Goal: Task Accomplishment & Management: Complete application form

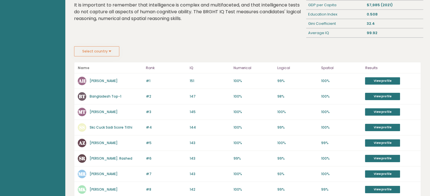
scroll to position [59, 0]
click at [113, 52] on button "Select country" at bounding box center [96, 51] width 45 height 10
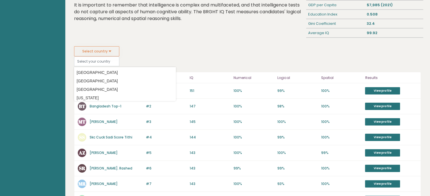
click at [113, 52] on button "Select country" at bounding box center [96, 51] width 45 height 10
click at [150, 43] on div "Highest IQ scores in Bangladesh Based on the 1420100 people who completed an IQ…" at bounding box center [189, 11] width 234 height 72
click at [209, 49] on div "Select country Country Afghanistan Albania Algeria American Samoa Andorra Angol…" at bounding box center [247, 56] width 347 height 20
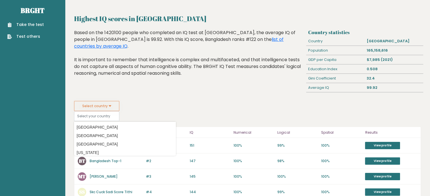
scroll to position [0, 0]
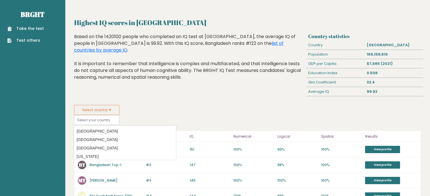
click at [32, 31] on link "Take the test" at bounding box center [25, 29] width 36 height 6
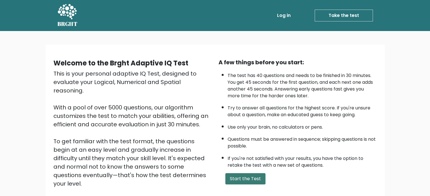
click at [244, 177] on button "Start the Test" at bounding box center [245, 179] width 40 height 11
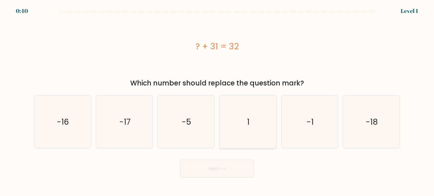
click at [244, 120] on icon "1" at bounding box center [247, 122] width 53 height 53
click at [217, 101] on input "d. 1" at bounding box center [217, 99] width 0 height 3
radio input "true"
click at [232, 171] on button "Next" at bounding box center [217, 169] width 74 height 18
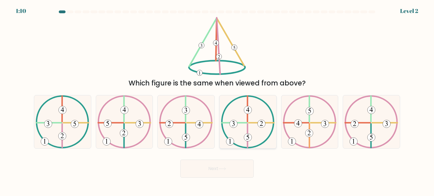
click at [248, 123] on icon at bounding box center [248, 122] width 54 height 53
click at [217, 101] on input "d." at bounding box center [217, 99] width 0 height 3
radio input "true"
click at [68, 124] on icon at bounding box center [63, 122] width 54 height 53
click at [217, 101] on input "a." at bounding box center [217, 99] width 0 height 3
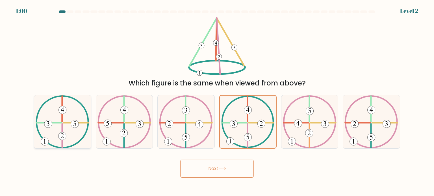
radio input "true"
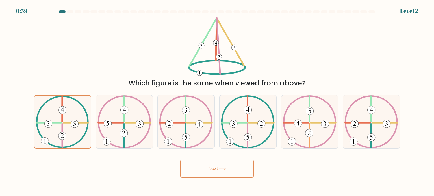
click at [206, 171] on button "Next" at bounding box center [217, 169] width 74 height 18
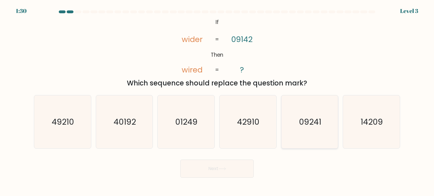
click at [303, 120] on text "09241" at bounding box center [310, 121] width 22 height 11
click at [217, 101] on input "e. 09241" at bounding box center [217, 99] width 0 height 3
radio input "true"
click at [223, 170] on icon at bounding box center [223, 169] width 8 height 3
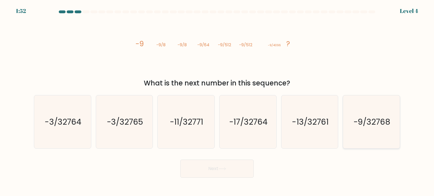
click at [372, 125] on text "-9/32768" at bounding box center [372, 121] width 37 height 11
click at [217, 101] on input "f. -9/32768" at bounding box center [217, 99] width 0 height 3
radio input "true"
click at [225, 170] on icon at bounding box center [223, 169] width 8 height 3
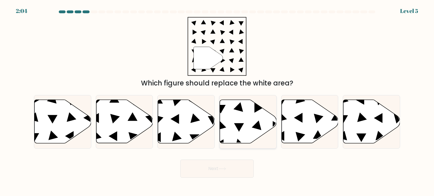
click at [235, 123] on icon at bounding box center [248, 122] width 57 height 44
click at [217, 101] on input "d." at bounding box center [217, 99] width 0 height 3
radio input "true"
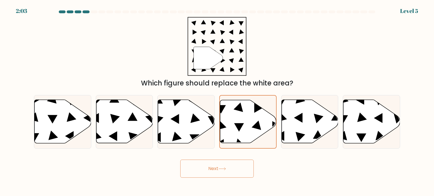
click at [227, 165] on button "Next" at bounding box center [217, 169] width 74 height 18
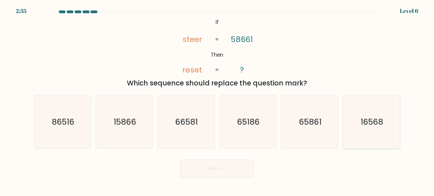
click at [375, 116] on text "16568" at bounding box center [372, 121] width 23 height 11
click at [217, 101] on input "f. 16568" at bounding box center [217, 99] width 0 height 3
radio input "true"
click at [231, 168] on button "Next" at bounding box center [217, 169] width 74 height 18
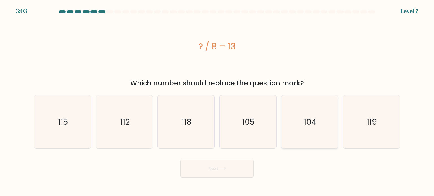
click at [310, 118] on text "104" at bounding box center [310, 121] width 13 height 11
click at [217, 101] on input "e. 104" at bounding box center [217, 99] width 0 height 3
radio input "true"
click at [226, 169] on icon at bounding box center [223, 169] width 8 height 3
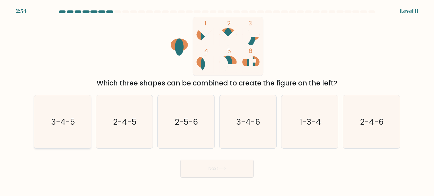
click at [86, 119] on icon "3-4-5" at bounding box center [62, 122] width 53 height 53
click at [217, 101] on input "a. 3-4-5" at bounding box center [217, 99] width 0 height 3
radio input "true"
click at [212, 168] on button "Next" at bounding box center [217, 169] width 74 height 18
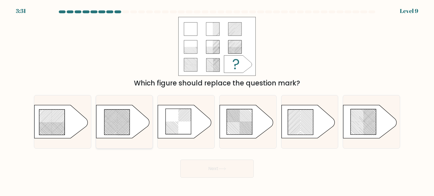
click at [111, 120] on icon at bounding box center [116, 122] width 25 height 25
click at [217, 101] on input "b." at bounding box center [217, 99] width 0 height 3
radio input "true"
click at [233, 171] on button "Next" at bounding box center [217, 169] width 74 height 18
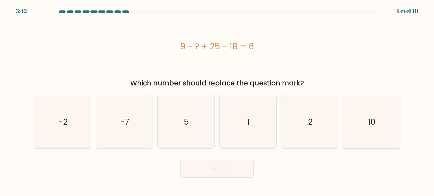
click at [367, 121] on icon "10" at bounding box center [371, 122] width 53 height 53
click at [217, 101] on input "f. 10" at bounding box center [217, 99] width 0 height 3
radio input "true"
click at [225, 172] on button "Next" at bounding box center [217, 169] width 74 height 18
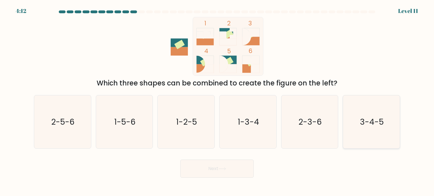
click at [366, 122] on text "3-4-5" at bounding box center [372, 121] width 24 height 11
click at [217, 101] on input "f. 3-4-5" at bounding box center [217, 99] width 0 height 3
radio input "true"
click at [239, 165] on button "Next" at bounding box center [217, 169] width 74 height 18
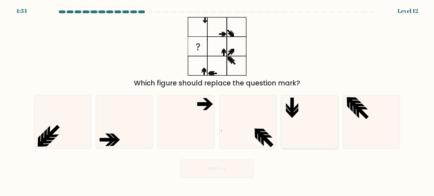
click at [308, 111] on icon at bounding box center [309, 122] width 53 height 53
click at [217, 101] on input "e." at bounding box center [217, 99] width 0 height 3
radio input "true"
click at [184, 107] on icon at bounding box center [185, 122] width 53 height 53
click at [217, 101] on input "c." at bounding box center [217, 99] width 0 height 3
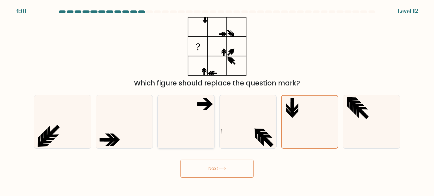
radio input "true"
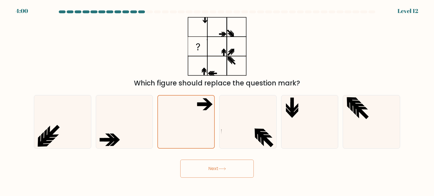
click at [222, 169] on icon at bounding box center [223, 169] width 8 height 3
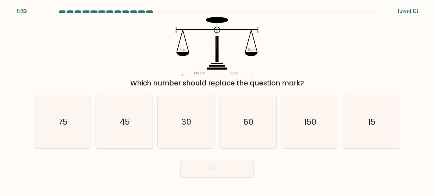
click at [136, 111] on icon "45" at bounding box center [124, 122] width 53 height 53
click at [217, 101] on input "b. 45" at bounding box center [217, 99] width 0 height 3
radio input "true"
click at [226, 169] on icon at bounding box center [222, 169] width 7 height 3
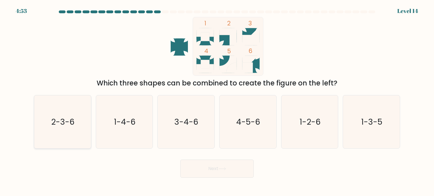
click at [64, 121] on text "2-3-6" at bounding box center [62, 121] width 23 height 11
click at [217, 101] on input "a. 2-3-6" at bounding box center [217, 99] width 0 height 3
radio input "true"
click at [219, 169] on button "Next" at bounding box center [217, 169] width 74 height 18
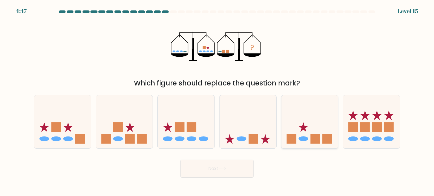
click at [315, 124] on icon at bounding box center [310, 122] width 57 height 47
click at [217, 101] on input "e." at bounding box center [217, 99] width 0 height 3
radio input "true"
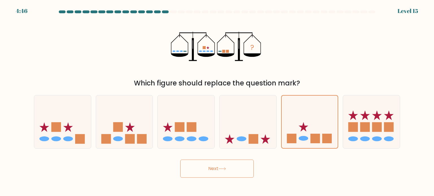
click at [233, 168] on button "Next" at bounding box center [217, 169] width 74 height 18
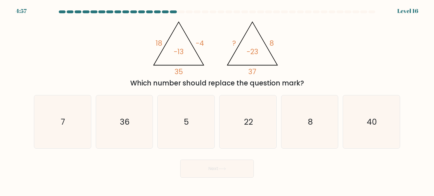
click at [177, 73] on tspan "35" at bounding box center [179, 72] width 8 height 10
click at [248, 121] on text "22" at bounding box center [248, 121] width 9 height 11
click at [217, 101] on input "d. 22" at bounding box center [217, 99] width 0 height 3
radio input "true"
click at [227, 173] on button "Next" at bounding box center [217, 169] width 74 height 18
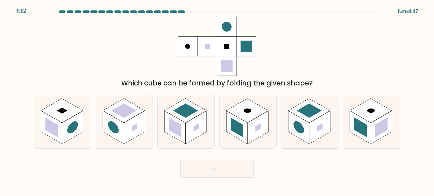
click at [305, 128] on rect at bounding box center [298, 127] width 21 height 33
click at [217, 101] on input "e." at bounding box center [217, 99] width 0 height 3
radio input "true"
click at [233, 170] on button "Next" at bounding box center [217, 169] width 74 height 18
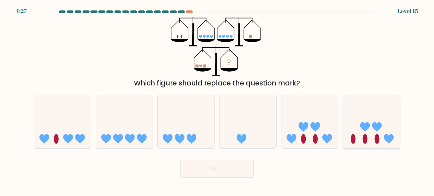
click at [371, 133] on icon at bounding box center [371, 122] width 57 height 47
click at [217, 101] on input "f." at bounding box center [217, 99] width 0 height 3
radio input "true"
click at [226, 168] on icon at bounding box center [222, 169] width 7 height 3
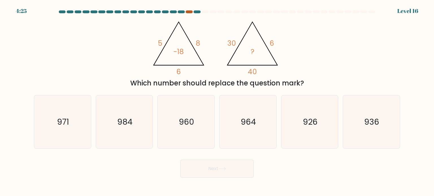
click at [189, 12] on div at bounding box center [189, 11] width 7 height 3
click at [198, 116] on icon "960" at bounding box center [185, 122] width 53 height 53
click at [217, 101] on input "c. 960" at bounding box center [217, 99] width 0 height 3
radio input "true"
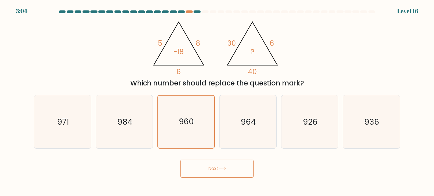
click at [227, 166] on button "Next" at bounding box center [217, 169] width 74 height 18
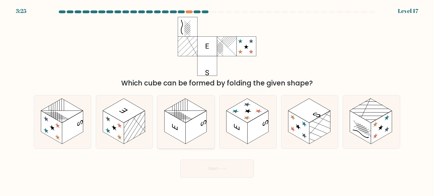
click at [191, 116] on rect at bounding box center [186, 111] width 42 height 24
click at [217, 101] on input "c." at bounding box center [217, 99] width 0 height 3
radio input "true"
click at [221, 168] on icon at bounding box center [223, 169] width 8 height 3
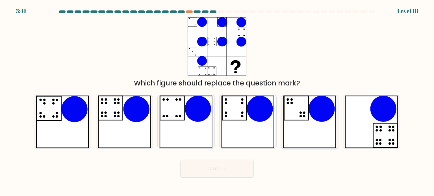
click at [289, 113] on icon at bounding box center [309, 122] width 53 height 53
click at [217, 101] on input "e." at bounding box center [217, 99] width 0 height 3
radio input "true"
click at [119, 119] on icon at bounding box center [124, 122] width 53 height 53
click at [217, 101] on input "b." at bounding box center [217, 99] width 0 height 3
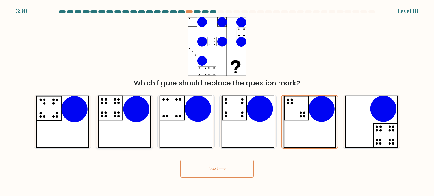
radio input "true"
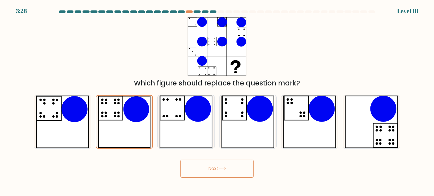
click at [226, 171] on button "Next" at bounding box center [217, 169] width 74 height 18
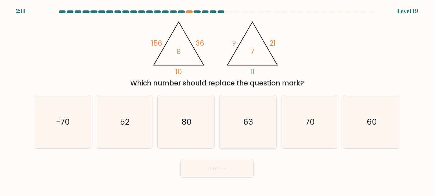
click at [239, 121] on icon "63" at bounding box center [247, 122] width 53 height 53
click at [217, 101] on input "d. 63" at bounding box center [217, 99] width 0 height 3
radio input "true"
click at [231, 170] on button "Next" at bounding box center [217, 169] width 74 height 18
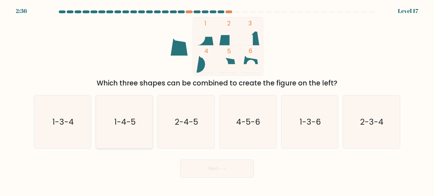
click at [113, 120] on icon "1-4-5" at bounding box center [124, 122] width 53 height 53
click at [217, 101] on input "b. 1-4-5" at bounding box center [217, 99] width 0 height 3
radio input "true"
click at [209, 168] on button "Next" at bounding box center [217, 169] width 74 height 18
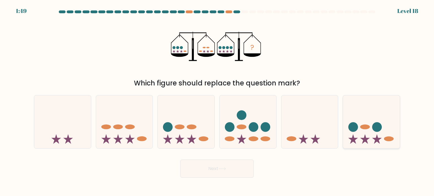
click at [370, 131] on icon at bounding box center [371, 122] width 57 height 47
click at [217, 101] on input "f." at bounding box center [217, 99] width 0 height 3
radio input "true"
click at [224, 170] on icon at bounding box center [223, 169] width 8 height 3
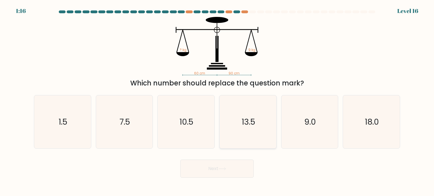
click at [245, 111] on icon "13.5" at bounding box center [247, 122] width 53 height 53
click at [217, 101] on input "d. 13.5" at bounding box center [217, 99] width 0 height 3
radio input "true"
click at [236, 166] on button "Next" at bounding box center [217, 169] width 74 height 18
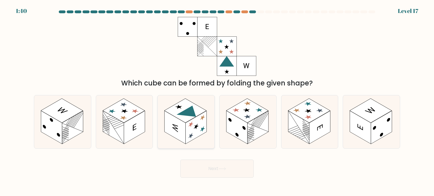
click at [187, 123] on rect at bounding box center [196, 127] width 21 height 33
click at [217, 101] on input "c." at bounding box center [217, 99] width 0 height 3
radio input "true"
click at [218, 169] on button "Next" at bounding box center [217, 169] width 74 height 18
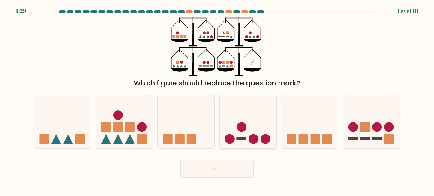
click at [254, 121] on icon at bounding box center [248, 122] width 57 height 47
click at [217, 101] on input "d." at bounding box center [217, 99] width 0 height 3
radio input "true"
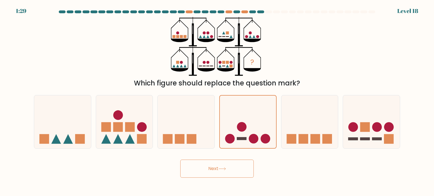
click at [237, 180] on body "1:29 Level 18" at bounding box center [217, 98] width 434 height 196
click at [237, 169] on button "Next" at bounding box center [217, 169] width 74 height 18
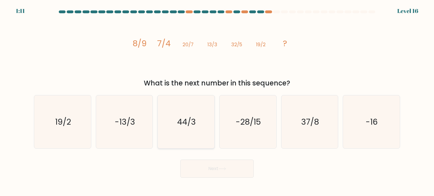
click at [191, 122] on text "44/3" at bounding box center [187, 121] width 19 height 11
click at [217, 101] on input "c. 44/3" at bounding box center [217, 99] width 0 height 3
radio input "true"
click at [221, 168] on icon at bounding box center [223, 169] width 8 height 3
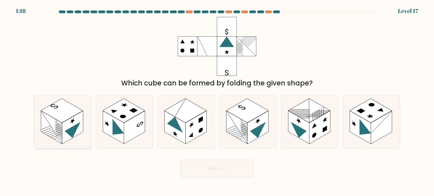
click at [65, 107] on rect at bounding box center [62, 111] width 42 height 24
click at [217, 101] on input "a." at bounding box center [217, 99] width 0 height 3
radio input "true"
click at [218, 167] on button "Next" at bounding box center [217, 169] width 74 height 18
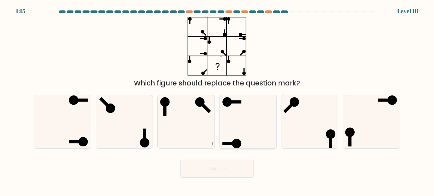
click at [239, 103] on rect at bounding box center [234, 101] width 14 height 3
click at [217, 101] on input "d." at bounding box center [217, 99] width 0 height 3
radio input "true"
click at [236, 167] on button "Next" at bounding box center [217, 169] width 74 height 18
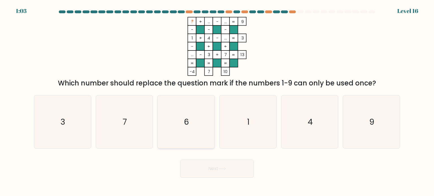
click at [202, 135] on icon "6" at bounding box center [185, 122] width 53 height 53
click at [217, 101] on input "c. 6" at bounding box center [217, 99] width 0 height 3
radio input "true"
click at [221, 167] on button "Next" at bounding box center [217, 169] width 74 height 18
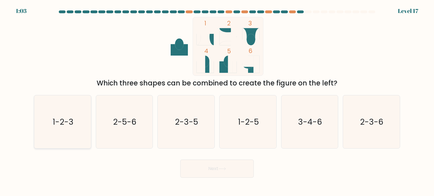
click at [78, 124] on icon "1-2-3" at bounding box center [62, 122] width 53 height 53
click at [217, 101] on input "a. 1-2-3" at bounding box center [217, 99] width 0 height 3
radio input "true"
click at [78, 124] on icon "1-2-3" at bounding box center [62, 122] width 53 height 53
click at [217, 101] on input "a. 1-2-3" at bounding box center [217, 99] width 0 height 3
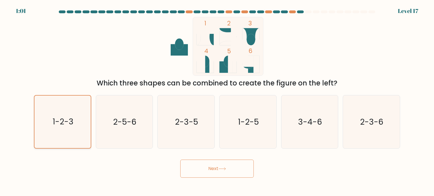
click at [78, 124] on icon "1-2-3" at bounding box center [62, 122] width 53 height 53
click at [217, 101] on input "a. 1-2-3" at bounding box center [217, 99] width 0 height 3
click at [222, 172] on button "Next" at bounding box center [217, 169] width 74 height 18
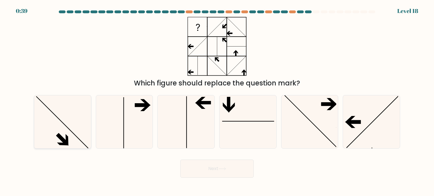
click at [76, 108] on icon at bounding box center [62, 122] width 53 height 53
click at [217, 101] on input "a." at bounding box center [217, 99] width 0 height 3
radio input "true"
click at [213, 169] on button "Next" at bounding box center [217, 169] width 74 height 18
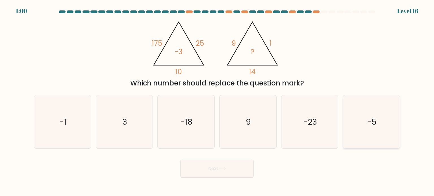
click at [377, 120] on icon "-5" at bounding box center [371, 122] width 53 height 53
click at [217, 101] on input "f. -5" at bounding box center [217, 99] width 0 height 3
radio input "true"
click at [228, 170] on button "Next" at bounding box center [217, 169] width 74 height 18
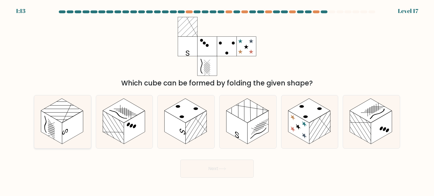
click at [66, 120] on rect at bounding box center [62, 111] width 42 height 24
click at [217, 101] on input "a." at bounding box center [217, 99] width 0 height 3
radio input "true"
click at [149, 128] on icon at bounding box center [124, 122] width 57 height 53
click at [217, 101] on input "b." at bounding box center [217, 99] width 0 height 3
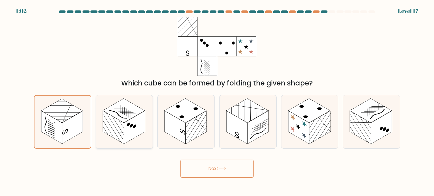
radio input "true"
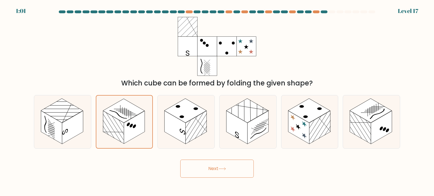
click at [217, 170] on button "Next" at bounding box center [217, 169] width 74 height 18
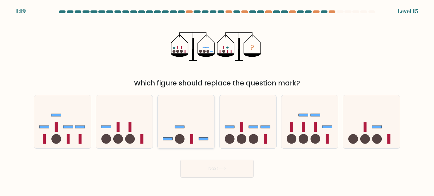
click at [187, 129] on icon at bounding box center [186, 122] width 57 height 47
click at [217, 101] on input "c." at bounding box center [217, 99] width 0 height 3
radio input "true"
click at [229, 167] on button "Next" at bounding box center [217, 169] width 74 height 18
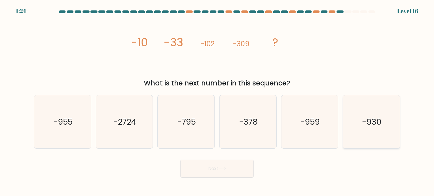
click at [369, 119] on text "-930" at bounding box center [372, 121] width 20 height 11
click at [217, 101] on input "f. -930" at bounding box center [217, 99] width 0 height 3
radio input "true"
click at [221, 172] on button "Next" at bounding box center [217, 169] width 74 height 18
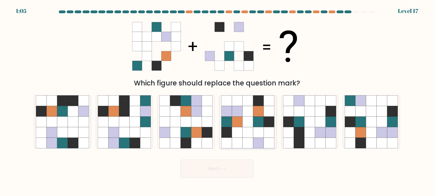
click at [243, 102] on icon at bounding box center [248, 101] width 11 height 11
click at [217, 101] on input "d." at bounding box center [217, 99] width 0 height 3
radio input "true"
click at [236, 173] on button "Next" at bounding box center [217, 169] width 74 height 18
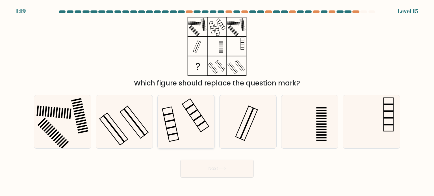
click at [193, 122] on icon at bounding box center [185, 122] width 53 height 53
click at [217, 101] on input "c." at bounding box center [217, 99] width 0 height 3
radio input "true"
click at [225, 167] on button "Next" at bounding box center [217, 169] width 74 height 18
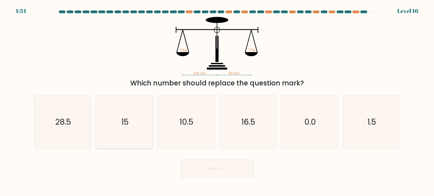
click at [128, 118] on text "15" at bounding box center [124, 121] width 7 height 11
click at [217, 101] on input "b. 15" at bounding box center [217, 99] width 0 height 3
radio input "true"
click at [208, 172] on button "Next" at bounding box center [217, 169] width 74 height 18
click at [222, 168] on icon at bounding box center [223, 169] width 8 height 3
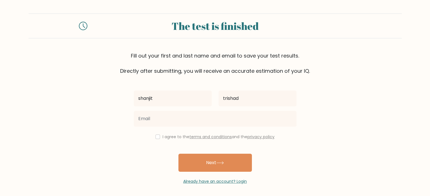
type input "[EMAIL_ADDRESS][DOMAIN_NAME]"
click at [159, 138] on div "I agree to the terms and conditions and the privacy policy" at bounding box center [215, 137] width 170 height 7
click at [156, 138] on input "checkbox" at bounding box center [158, 137] width 5 height 5
checkbox input "true"
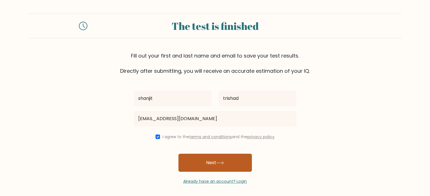
click at [208, 163] on button "Next" at bounding box center [215, 163] width 74 height 18
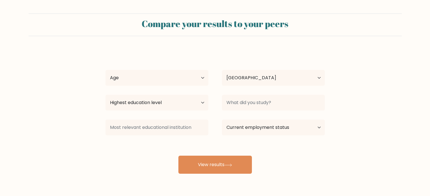
select select "GB"
click at [199, 78] on select "Age Under 18 years old 18-24 years old 25-34 years old 35-44 years old 45-54 ye…" at bounding box center [156, 78] width 103 height 16
select select "25_34"
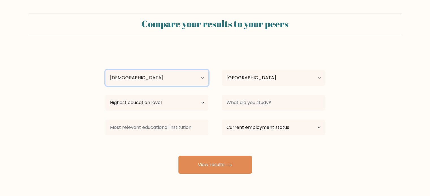
click at [105, 70] on select "Age Under 18 years old 18-24 years old 25-34 years old 35-44 years old 45-54 ye…" at bounding box center [156, 78] width 103 height 16
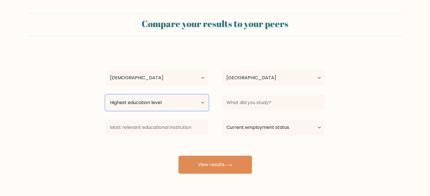
click at [200, 105] on select "Highest education level No schooling Primary Lower Secondary Upper Secondary Oc…" at bounding box center [156, 103] width 103 height 16
select select "bachelors_degree"
click at [105, 95] on select "Highest education level No schooling Primary Lower Secondary Upper Secondary Oc…" at bounding box center [156, 103] width 103 height 16
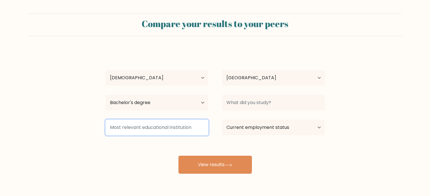
click at [196, 129] on input at bounding box center [156, 128] width 103 height 16
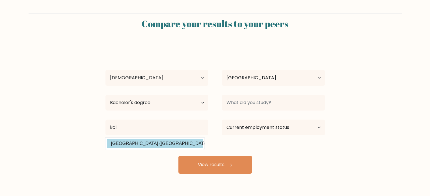
click at [170, 145] on option "King's College London (United Kingdom)" at bounding box center [155, 143] width 96 height 9
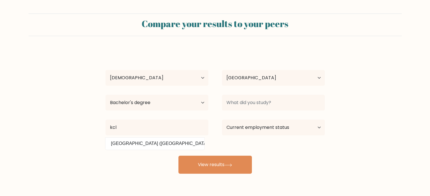
type input "King's College London"
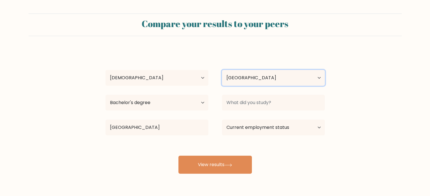
click at [288, 79] on select "Country Afghanistan Albania Algeria American Samoa Andorra Angola Anguilla Anta…" at bounding box center [273, 78] width 103 height 16
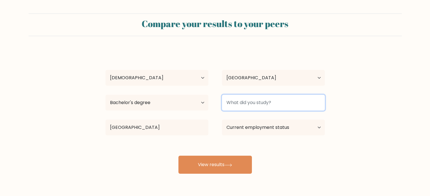
click at [295, 98] on input at bounding box center [273, 103] width 103 height 16
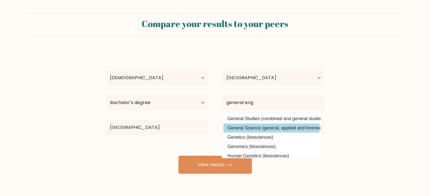
click at [301, 128] on div "shanjit trishad Age Under 18 years old 18-24 years old 25-34 years old 35-44 ye…" at bounding box center [215, 112] width 226 height 124
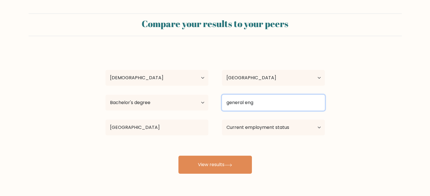
click at [297, 110] on input "general eng" at bounding box center [273, 103] width 103 height 16
click at [295, 105] on input "general eng" at bounding box center [273, 103] width 103 height 16
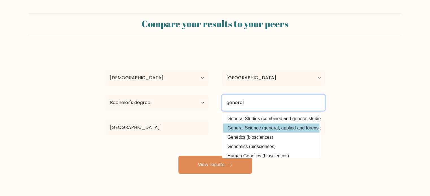
type input "general"
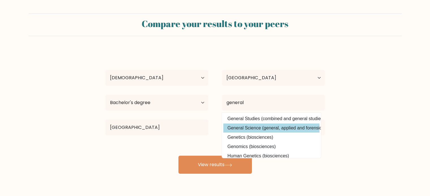
click at [295, 130] on div "shanjit trishad Age Under 18 years old 18-24 years old 25-34 years old 35-44 ye…" at bounding box center [215, 112] width 226 height 124
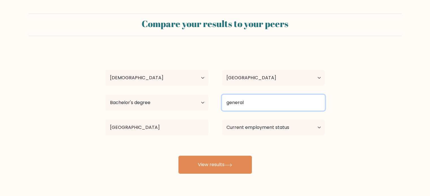
click at [295, 102] on input "general" at bounding box center [273, 103] width 103 height 16
drag, startPoint x: 291, startPoint y: 104, endPoint x: 287, endPoint y: 107, distance: 5.0
click at [286, 107] on input "general" at bounding box center [273, 103] width 103 height 16
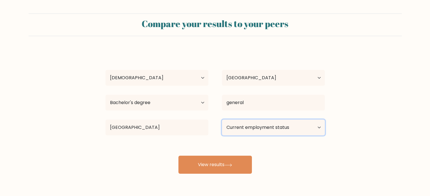
click at [303, 130] on select "Current employment status Employed Student Retired Other / prefer not to answer" at bounding box center [273, 128] width 103 height 16
select select "student"
click at [222, 120] on select "Current employment status Employed Student Retired Other / prefer not to answer" at bounding box center [273, 128] width 103 height 16
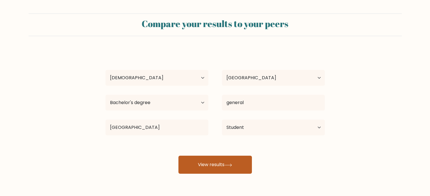
click at [234, 168] on button "View results" at bounding box center [215, 165] width 74 height 18
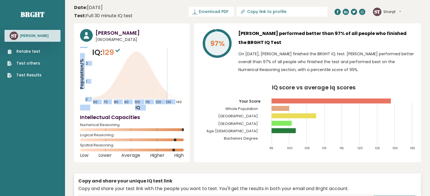
drag, startPoint x: 0, startPoint y: 0, endPoint x: 124, endPoint y: 47, distance: 132.9
click at [124, 47] on div "IQ: 129 Population/% IQ 0 1 2 60 70 80 90 100 110 120 130 140" at bounding box center [132, 79] width 104 height 64
click at [124, 47] on icon "Population/% IQ 0 1 2 60 70 80 90 100 110 120 130 140" at bounding box center [132, 79] width 104 height 64
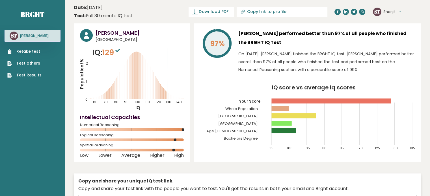
click at [26, 64] on link "Test others" at bounding box center [24, 64] width 34 height 6
click at [32, 74] on link "Test Results" at bounding box center [24, 75] width 34 height 6
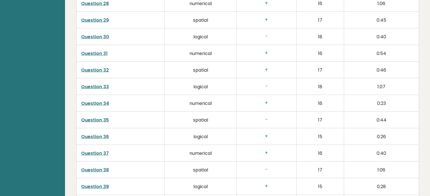
scroll to position [1464, 0]
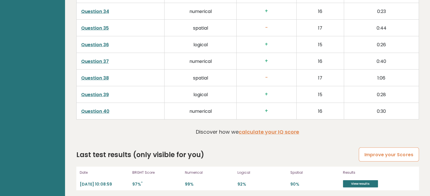
click at [385, 153] on link "Improve your Scores" at bounding box center [389, 155] width 60 height 14
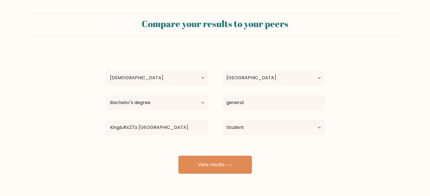
select select "25_34"
select select "GB"
select select "bachelors_degree"
select select "student"
select select "25_34"
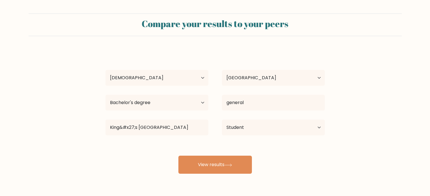
select select "GB"
select select "bachelors_degree"
select select "student"
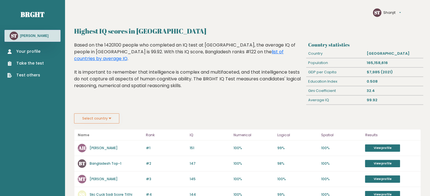
click at [106, 121] on button "Select country" at bounding box center [96, 119] width 45 height 10
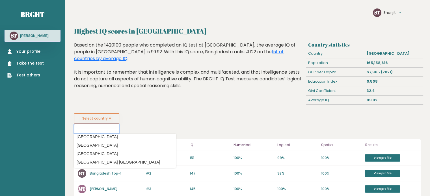
scroll to position [1962, 0]
click at [113, 152] on option "[GEOGRAPHIC_DATA]" at bounding box center [124, 155] width 99 height 8
type input "[GEOGRAPHIC_DATA]"
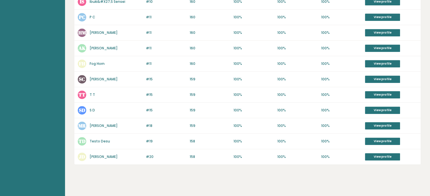
scroll to position [290, 0]
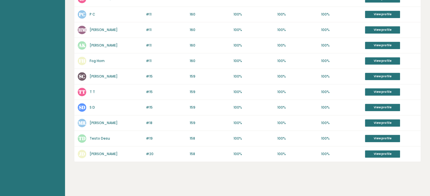
click at [138, 100] on div "#15 SD S D 160 #15 159 100% 100% 100% View profile" at bounding box center [247, 108] width 346 height 16
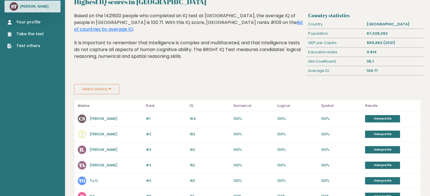
scroll to position [29, 0]
